Goal: Find specific page/section: Find specific page/section

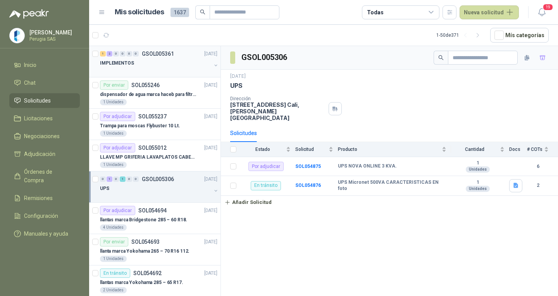
click at [154, 62] on div "IMPLEMENTOS" at bounding box center [155, 62] width 111 height 9
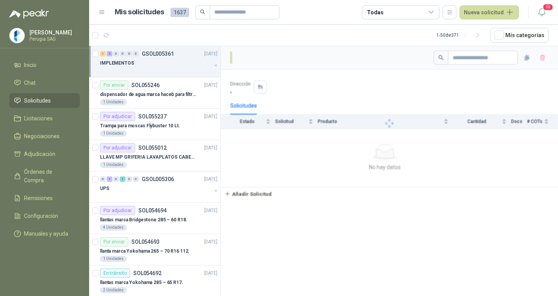
click at [153, 62] on div "IMPLEMENTOS" at bounding box center [155, 62] width 111 height 9
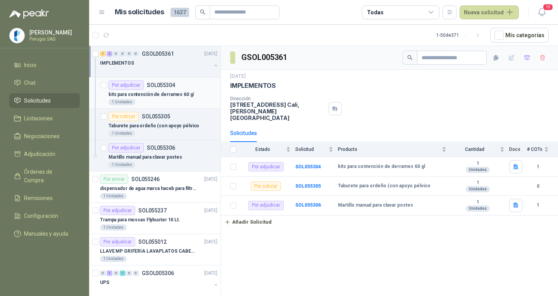
click at [149, 90] on div "kits para contención de derrames 60 gl" at bounding box center [162, 94] width 109 height 9
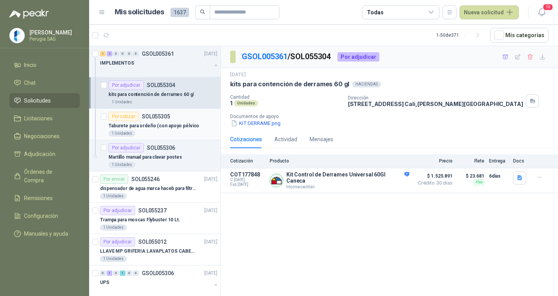
click at [151, 129] on p "Taburete para ordeño (con apoyo pélvico" at bounding box center [153, 125] width 91 height 7
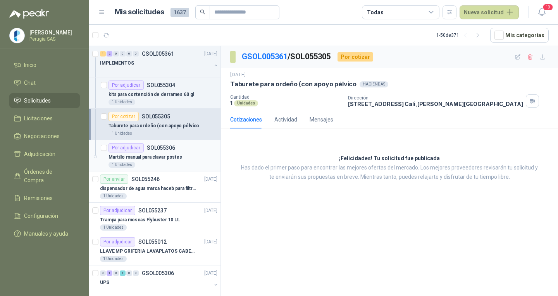
click at [151, 154] on p "Martillo manual para clavar postes" at bounding box center [145, 157] width 74 height 7
